Goal: Task Accomplishment & Management: Manage account settings

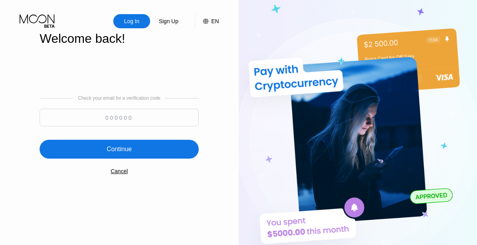
click at [122, 114] on input at bounding box center [119, 118] width 159 height 18
paste input "347045"
type input "347045"
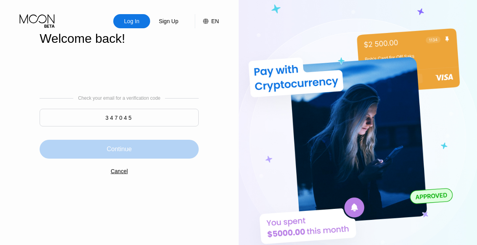
click at [140, 143] on div "Continue" at bounding box center [119, 149] width 159 height 19
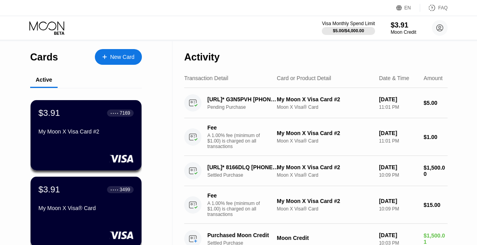
click at [347, 33] on div "$5.00 / $4,000.00" at bounding box center [349, 30] width 32 height 5
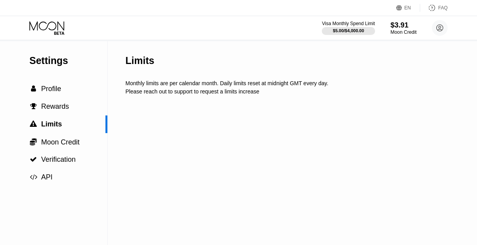
click at [396, 29] on div "$3.91" at bounding box center [404, 25] width 26 height 8
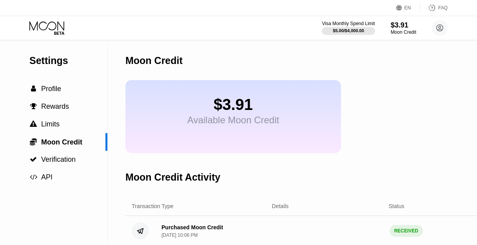
click at [230, 113] on div "$3.91" at bounding box center [234, 105] width 92 height 18
click at [404, 32] on div "Moon Credit" at bounding box center [404, 31] width 26 height 5
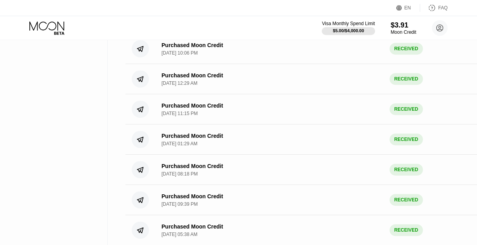
scroll to position [45, 0]
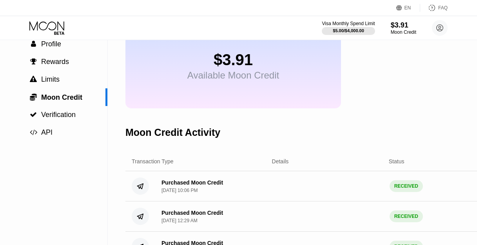
click at [355, 38] on div "Visa Monthly Spend Limit $5.00 / $4,000.00 $3.91 Moon Credit [EMAIL_ADDRESS][DO…" at bounding box center [238, 28] width 477 height 24
click at [355, 33] on div "$5.00 / $4,000.00" at bounding box center [349, 30] width 32 height 5
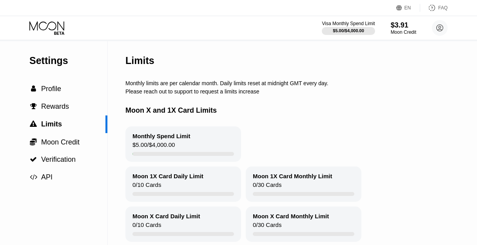
click at [48, 35] on div "Visa Monthly Spend Limit $5.00 / $4,000.00 $3.91 Moon Credit [EMAIL_ADDRESS][DO…" at bounding box center [238, 28] width 477 height 24
click at [47, 33] on icon at bounding box center [47, 28] width 36 height 14
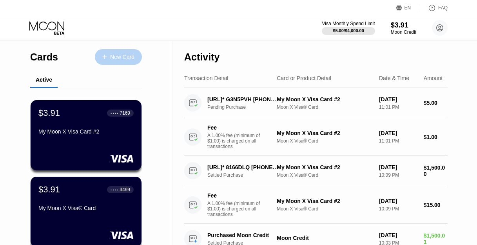
drag, startPoint x: 127, startPoint y: 56, endPoint x: 131, endPoint y: 72, distance: 16.2
click at [137, 66] on div "Cards New Card" at bounding box center [86, 54] width 112 height 27
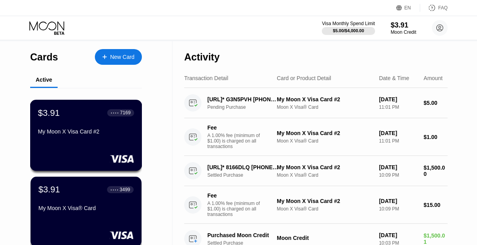
click at [66, 130] on div "$3.91 ● ● ● ● 7169 My Moon X Visa Card #2" at bounding box center [86, 123] width 96 height 30
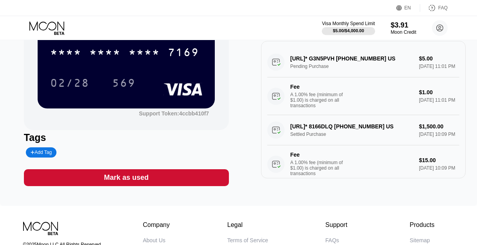
scroll to position [170, 0]
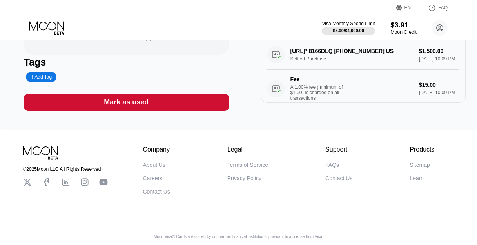
click at [402, 29] on div "$3.91" at bounding box center [404, 25] width 26 height 8
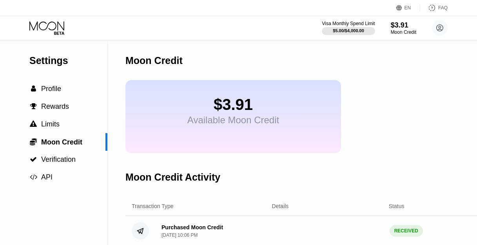
click at [287, 118] on div "$3.91 Available Moon Credit" at bounding box center [234, 116] width 216 height 73
click at [168, 120] on div "$3.91 Available Moon Credit" at bounding box center [234, 116] width 216 height 73
drag, startPoint x: 211, startPoint y: 121, endPoint x: 277, endPoint y: 86, distance: 74.6
click at [214, 120] on div "$3.91 Available Moon Credit" at bounding box center [234, 111] width 92 height 30
click at [69, 146] on span "Moon Credit" at bounding box center [61, 142] width 41 height 8
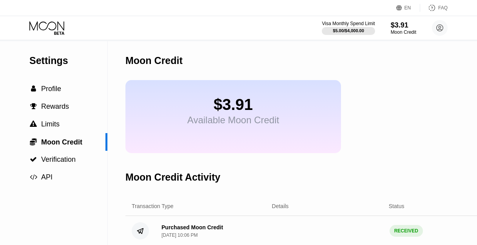
drag, startPoint x: 221, startPoint y: 120, endPoint x: 117, endPoint y: 165, distance: 112.8
click at [221, 121] on div "$3.91 Available Moon Credit" at bounding box center [234, 111] width 92 height 30
click at [81, 163] on div " Verification" at bounding box center [54, 159] width 108 height 8
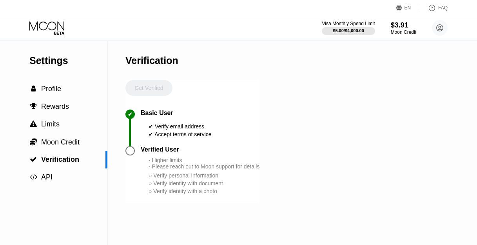
click at [177, 186] on div "○ Verify identity with document" at bounding box center [204, 183] width 111 height 6
click at [199, 194] on div "○ Verify identity with a photo" at bounding box center [204, 191] width 111 height 6
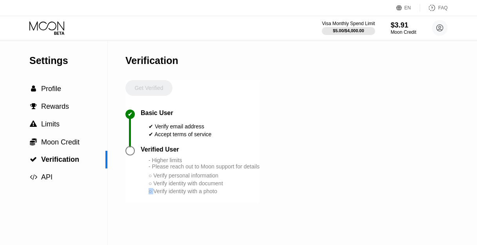
click at [199, 194] on div "○ Verify identity with a photo" at bounding box center [204, 191] width 111 height 6
click at [241, 194] on div "○ Verify identity with a photo" at bounding box center [204, 191] width 111 height 6
click at [203, 179] on div "○ Verify personal information" at bounding box center [204, 175] width 111 height 6
click at [198, 169] on div "- Higher limits - Please reach out to Moon support for details" at bounding box center [204, 163] width 111 height 13
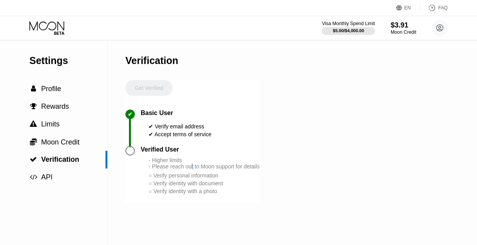
click at [192, 169] on div "- Higher limits - Please reach out to Moon support for details" at bounding box center [204, 163] width 111 height 13
click at [176, 137] on div "✔ Accept terms of service" at bounding box center [180, 134] width 63 height 6
click at [55, 128] on span "Limits" at bounding box center [50, 124] width 18 height 8
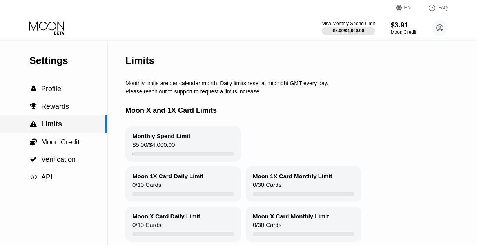
click at [82, 118] on div " Limits" at bounding box center [54, 124] width 108 height 18
click at [69, 111] on div " Rewards" at bounding box center [54, 106] width 108 height 8
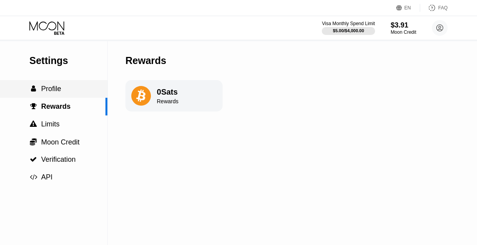
click at [65, 98] on div " Profile" at bounding box center [54, 89] width 108 height 18
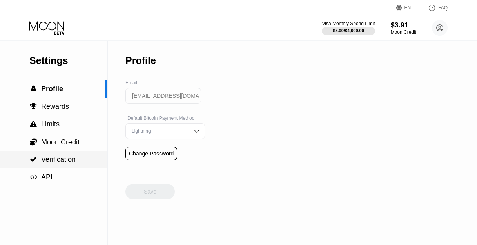
click at [36, 154] on div " Verification" at bounding box center [54, 160] width 108 height 18
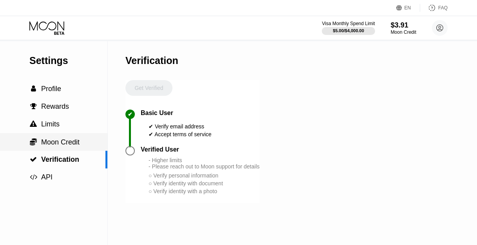
click at [52, 149] on div " Moon Credit" at bounding box center [54, 142] width 108 height 18
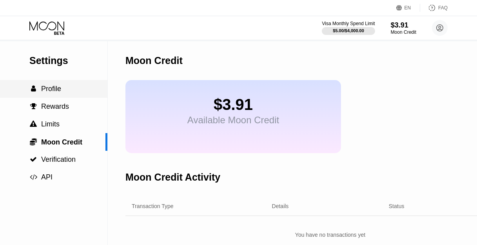
click at [51, 98] on div " Profile" at bounding box center [54, 89] width 108 height 18
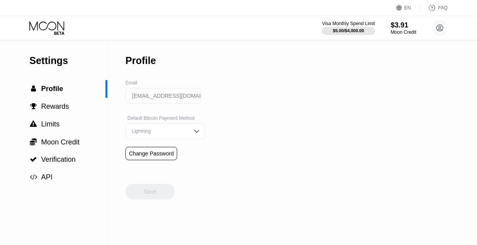
click at [232, 141] on div "Settings  Profile  Rewards  Limits  Moon Credit  Verification  API Profil…" at bounding box center [238, 143] width 477 height 204
click at [189, 137] on div "Lightning" at bounding box center [166, 131] width 80 height 16
click at [280, 122] on div "Settings  Profile  Rewards  Limits  Moon Credit  Verification  API Profil…" at bounding box center [238, 143] width 477 height 204
click at [403, 29] on div "$3.91" at bounding box center [404, 25] width 26 height 8
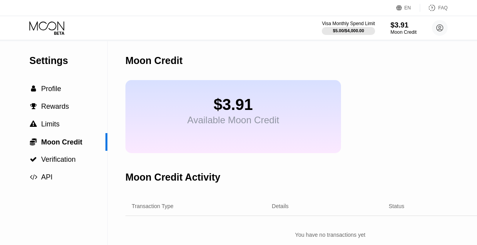
click at [401, 31] on div "Moon Credit" at bounding box center [404, 31] width 26 height 5
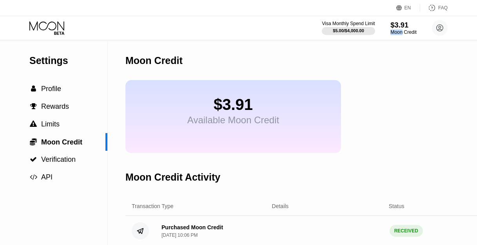
click at [401, 31] on div "Moon Credit" at bounding box center [404, 31] width 26 height 5
drag, startPoint x: 175, startPoint y: 133, endPoint x: 154, endPoint y: 128, distance: 22.3
click at [172, 132] on div "$3.91 Available Moon Credit" at bounding box center [234, 116] width 216 height 73
drag, startPoint x: 146, startPoint y: 126, endPoint x: 162, endPoint y: 117, distance: 19.1
click at [146, 125] on div "$3.91 Available Moon Credit" at bounding box center [234, 116] width 216 height 73
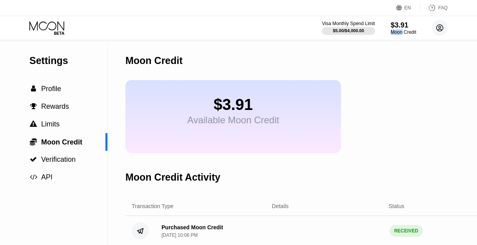
click at [440, 35] on circle at bounding box center [440, 28] width 16 height 16
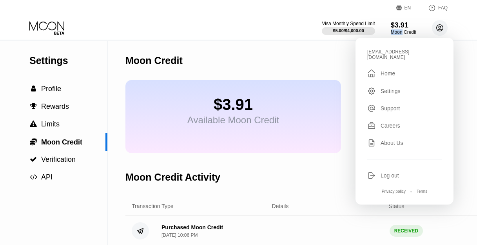
click at [438, 35] on circle at bounding box center [440, 28] width 16 height 16
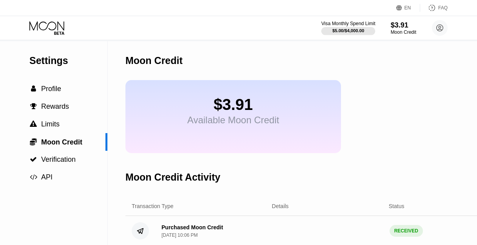
click at [357, 28] on div "$5.00 / $4,000.00" at bounding box center [349, 30] width 32 height 5
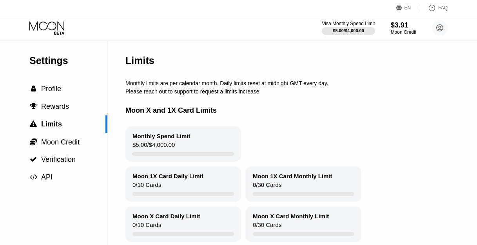
click at [65, 6] on div "EN Language English Save FAQ" at bounding box center [238, 8] width 477 height 16
drag, startPoint x: 54, startPoint y: 22, endPoint x: 66, endPoint y: 25, distance: 12.6
click at [53, 22] on icon at bounding box center [47, 28] width 36 height 14
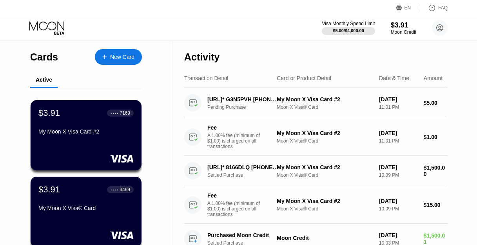
click at [128, 56] on div "New Card" at bounding box center [122, 57] width 24 height 7
